Goal: Task Accomplishment & Management: Manage account settings

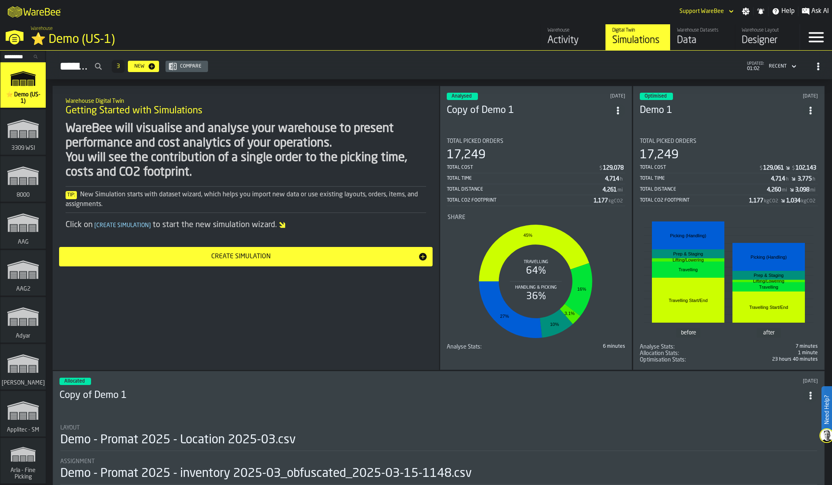
click at [15, 54] on input "Search..." at bounding box center [23, 56] width 42 height 9
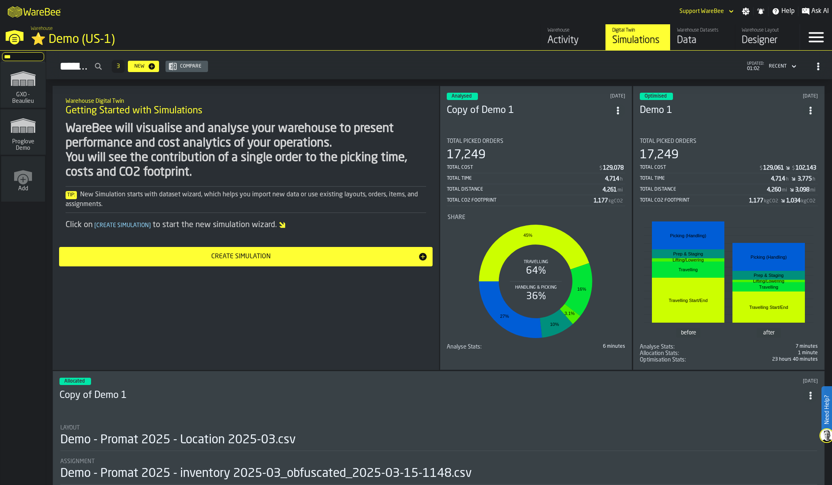
type input "***"
click at [13, 98] on span "GXO - Beaulieu" at bounding box center [23, 97] width 39 height 13
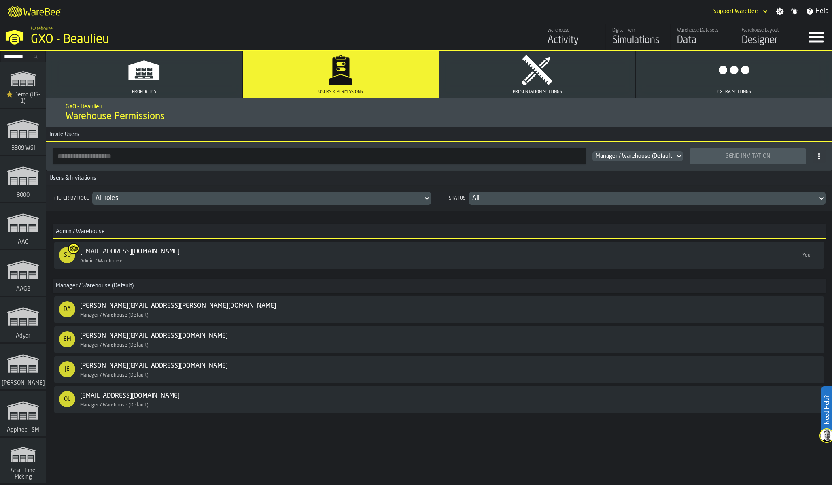
click at [777, 339] on div "Revoke Access" at bounding box center [785, 340] width 43 height 6
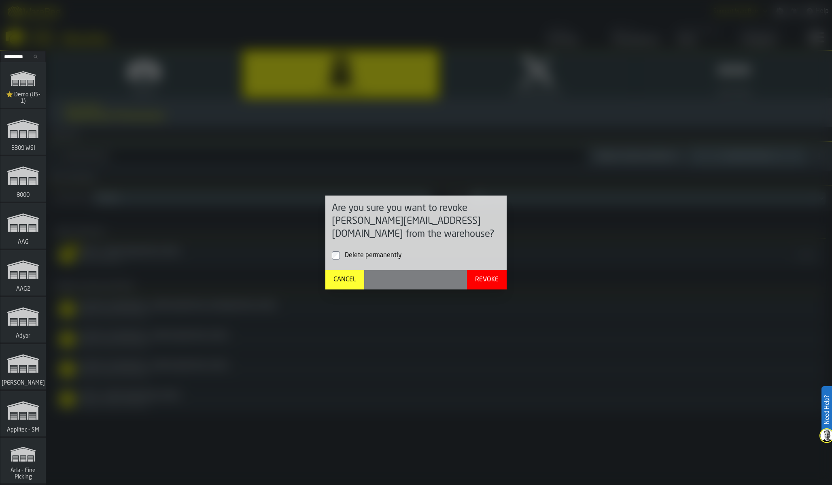
click at [394, 257] on span "Delete permanently" at bounding box center [373, 255] width 57 height 6
click at [485, 280] on div "Revoke" at bounding box center [487, 280] width 30 height 10
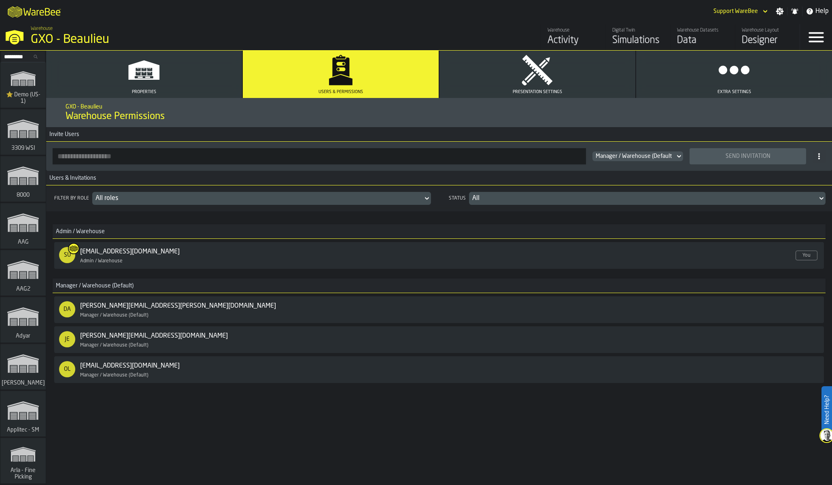
click at [802, 371] on div "Revoke Access" at bounding box center [785, 369] width 43 height 6
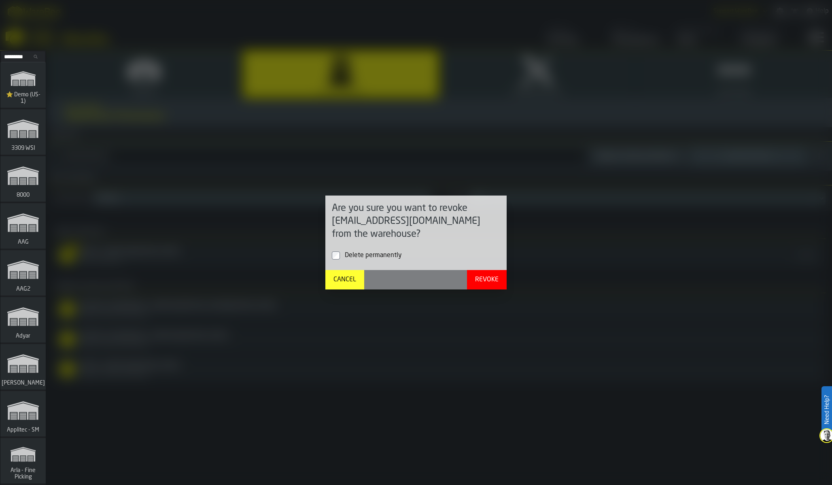
click at [392, 255] on span "Delete permanently" at bounding box center [373, 255] width 57 height 6
click at [487, 278] on div "Revoke" at bounding box center [487, 280] width 30 height 10
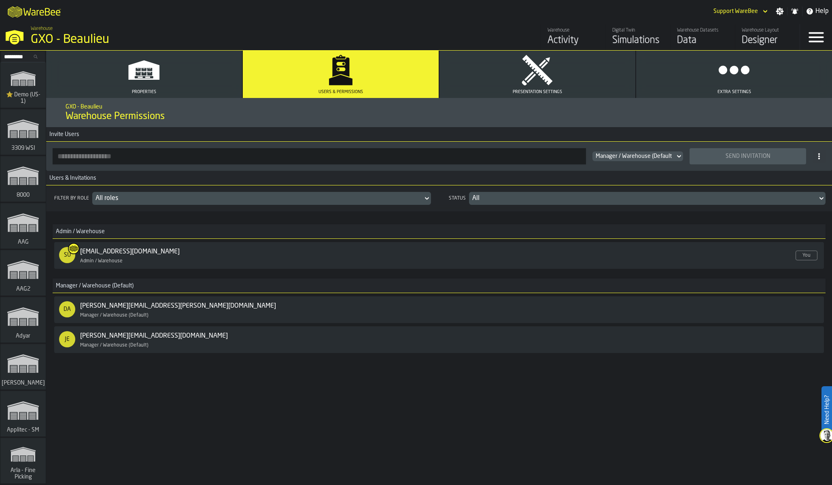
click at [736, 306] on div "Manager / Warehouse (Default)" at bounding box center [710, 309] width 75 height 9
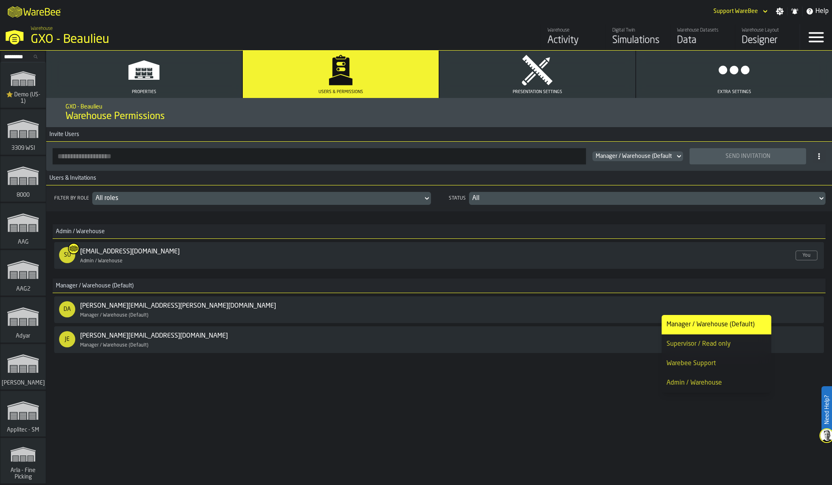
click at [576, 414] on div "GXO - Beaulieu Warehouse Permissions Invite Users Manager / Warehouse (Default)…" at bounding box center [438, 291] width 785 height 387
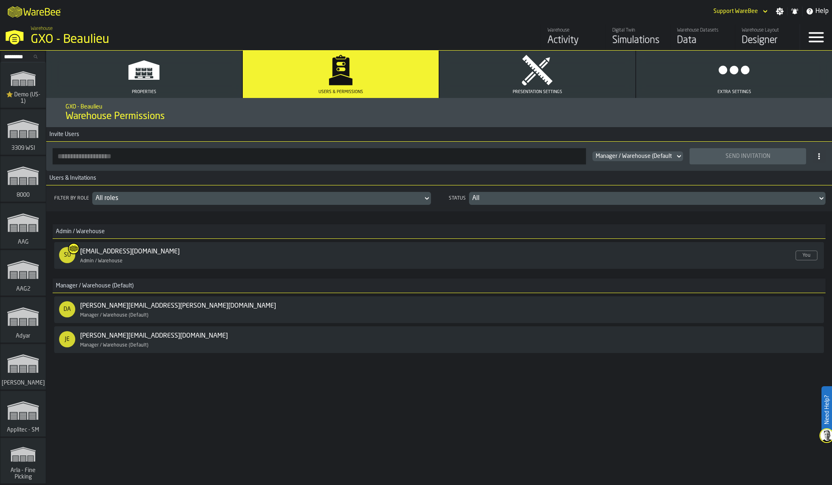
click at [689, 308] on div "Manager / Warehouse (Default)" at bounding box center [710, 310] width 68 height 6
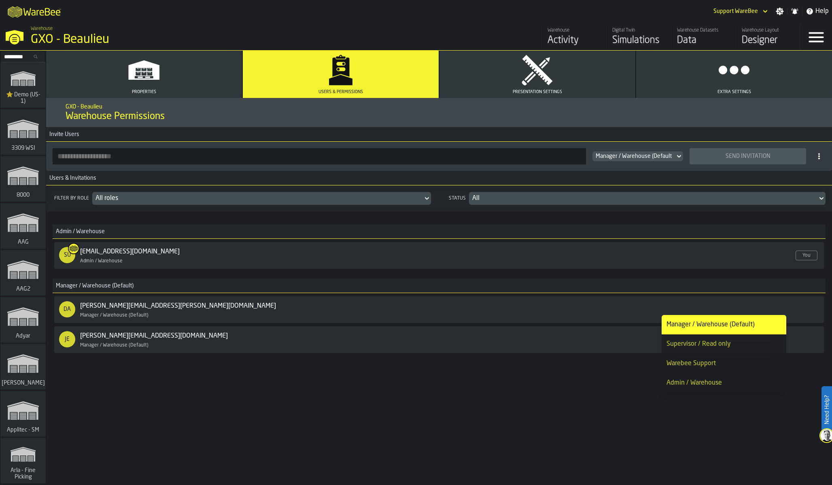
click at [578, 404] on div "GXO - [PERSON_NAME] Warehouse Permissions Invite Users Manager / Warehouse (Def…" at bounding box center [438, 291] width 785 height 387
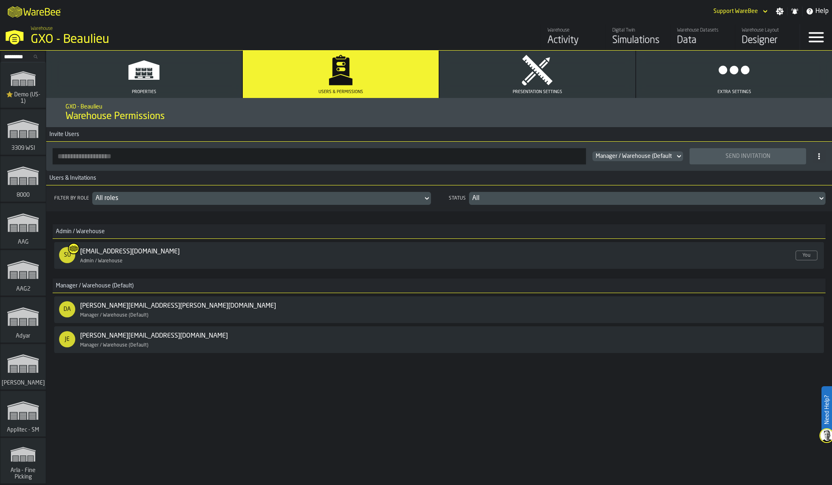
click at [578, 403] on div "GXO - [PERSON_NAME] Warehouse Permissions Invite Users Manager / Warehouse (Def…" at bounding box center [438, 291] width 785 height 387
click at [707, 311] on div "Manager / Warehouse (Default)" at bounding box center [710, 310] width 68 height 6
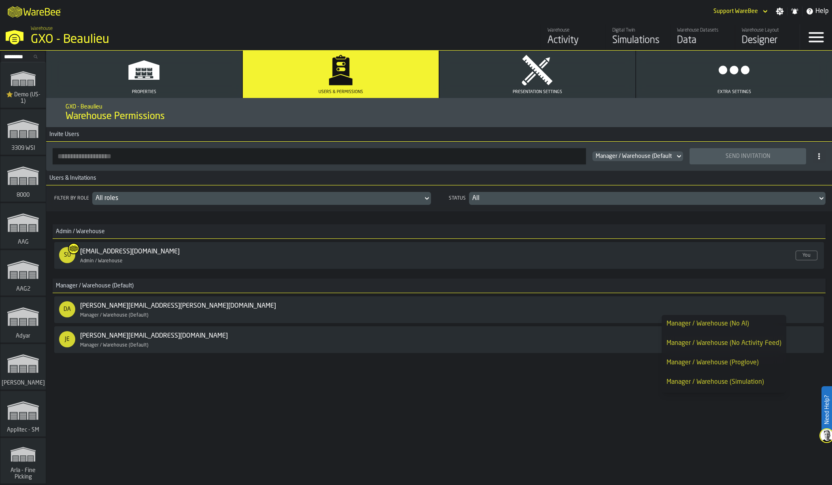
click at [715, 341] on div "Manager / Warehouse (No Activity Feed)" at bounding box center [723, 343] width 115 height 10
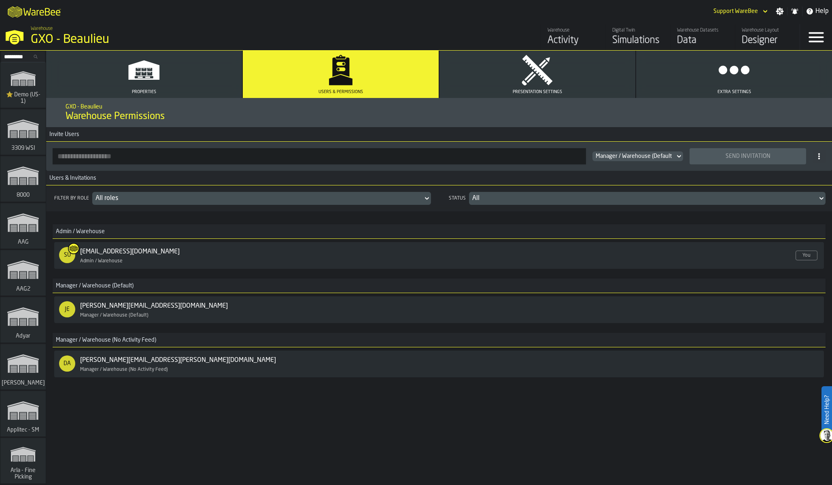
click at [709, 309] on div "Manager / Warehouse (Default)" at bounding box center [710, 310] width 68 height 6
click at [730, 336] on div "Manager / Warehouse (No Activity Feed)" at bounding box center [723, 336] width 115 height 10
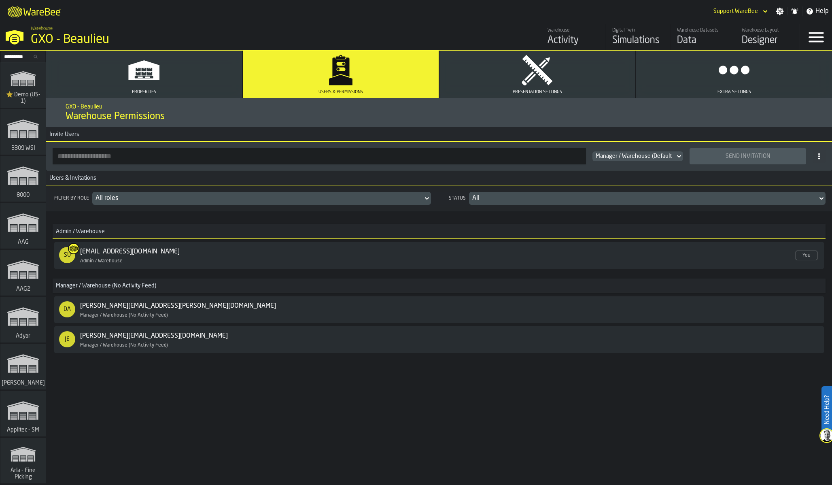
click at [712, 388] on div "Filter by role All roles Status All Admin / Warehouse SU support@warebee.com En…" at bounding box center [438, 290] width 785 height 210
click at [706, 377] on div "Filter by role All roles Status All Admin / Warehouse SU support@warebee.com En…" at bounding box center [438, 290] width 785 height 210
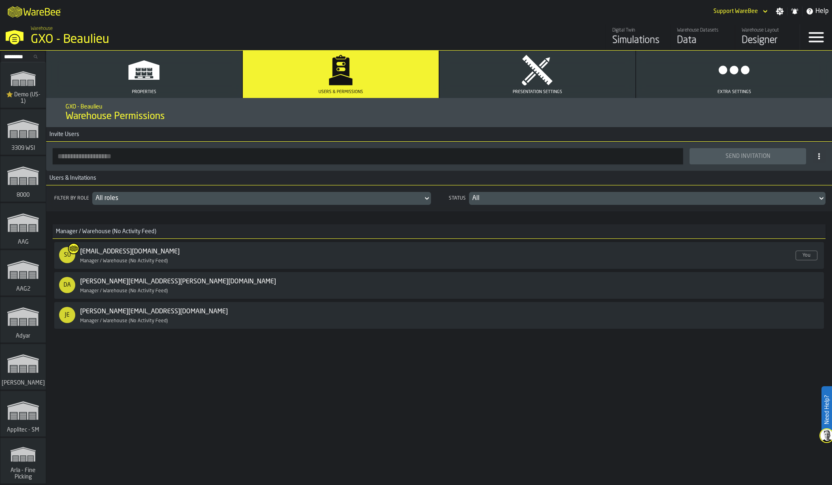
click at [629, 41] on div "Simulations" at bounding box center [637, 40] width 51 height 13
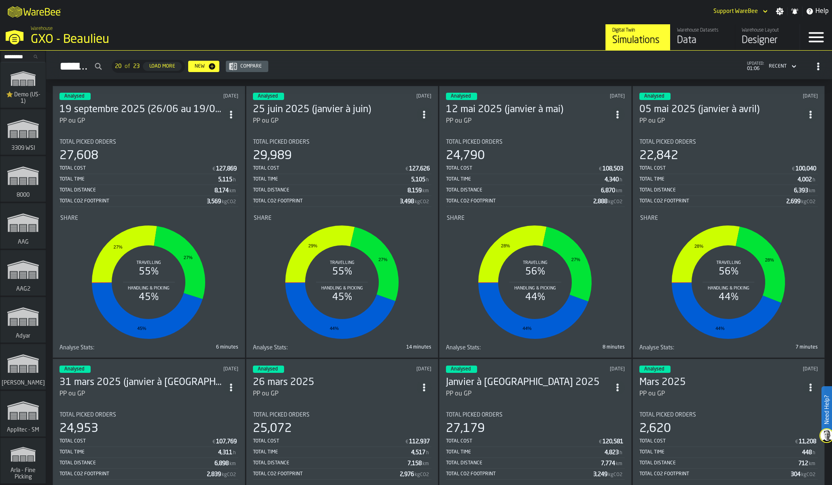
click at [23, 127] on polygon "link-to-/wh/i/d1ef1afb-ce11-4124-bdae-ba3d01893ec0/simulations" at bounding box center [23, 129] width 30 height 17
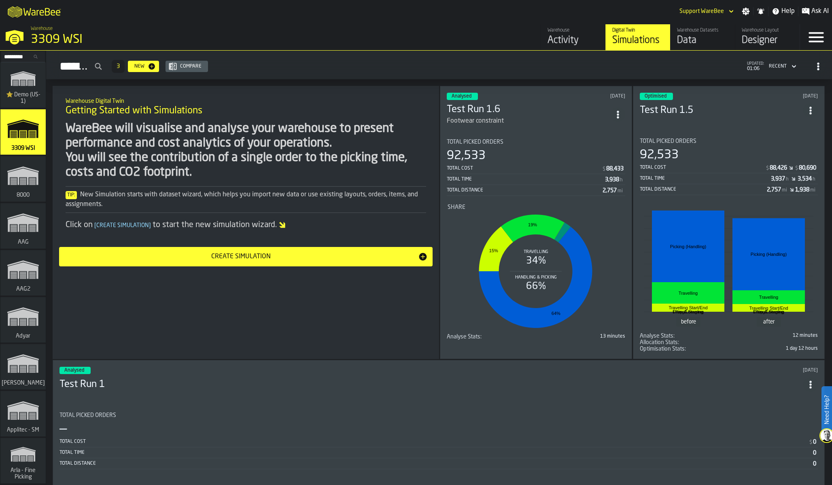
click at [21, 54] on input "Search..." at bounding box center [23, 56] width 42 height 9
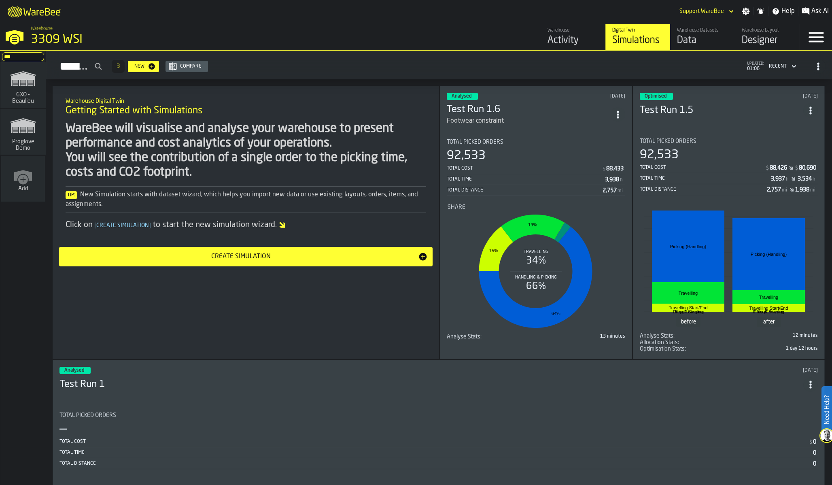
type input "***"
click at [19, 87] on icon "link-to-/wh/i/879171bb-fb62-45b6-858d-60381ae340f0/simulations" at bounding box center [23, 79] width 39 height 26
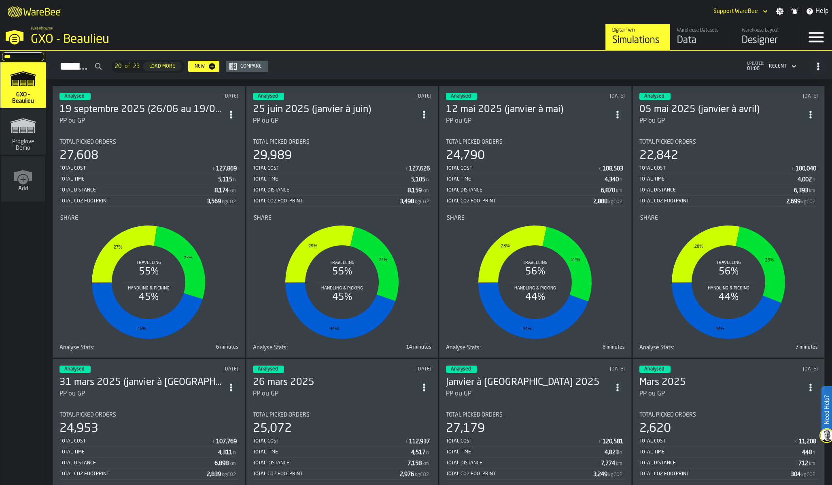
click at [188, 156] on div "27,608" at bounding box center [148, 155] width 179 height 15
